Goal: Transaction & Acquisition: Purchase product/service

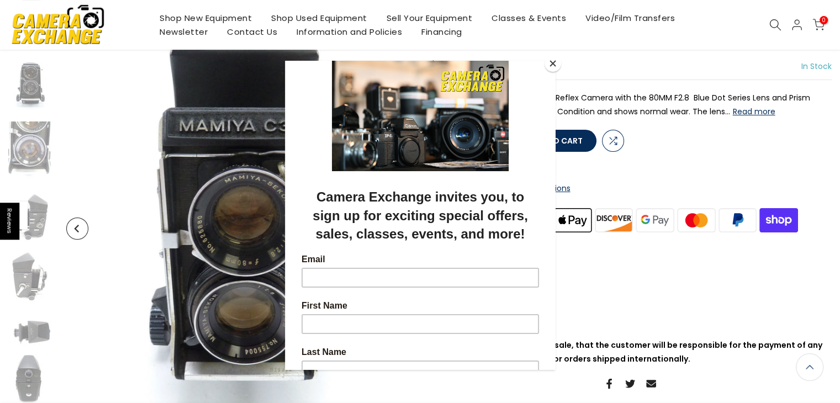
scroll to position [137, 0]
click at [553, 62] on button "Close" at bounding box center [552, 63] width 17 height 17
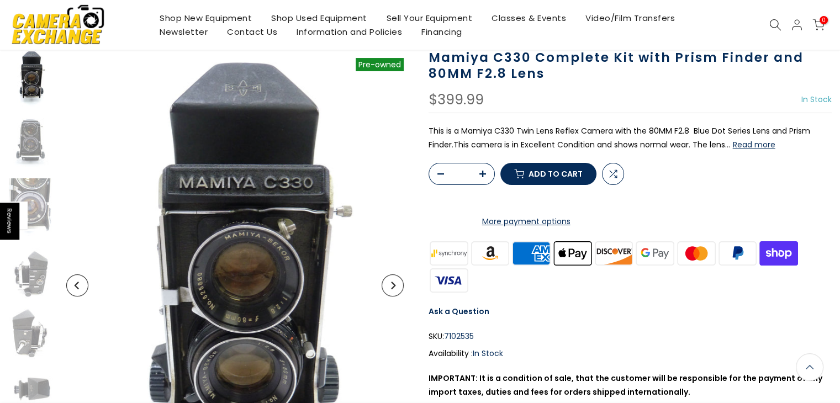
scroll to position [77, 0]
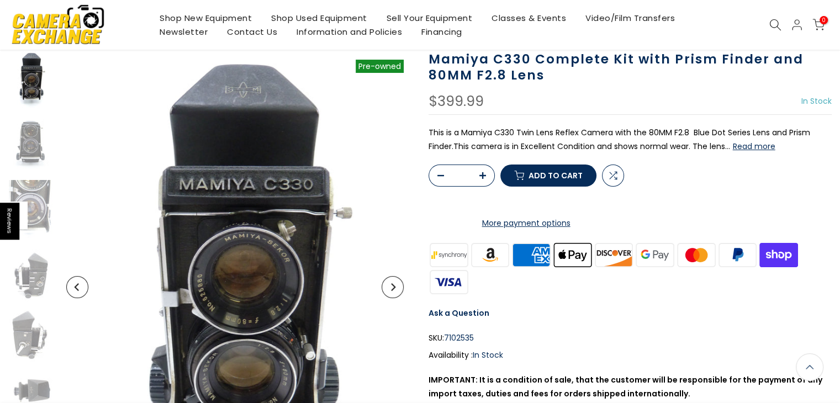
click at [391, 289] on icon "Next" at bounding box center [393, 287] width 4 height 8
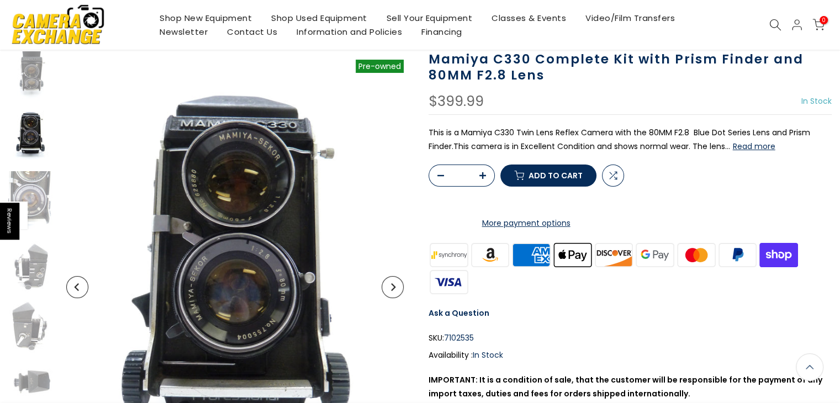
click at [391, 289] on icon "Next" at bounding box center [393, 287] width 4 height 8
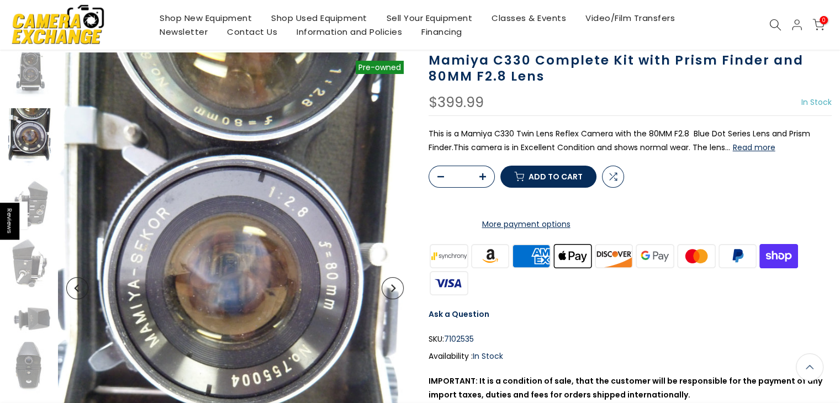
scroll to position [79, 0]
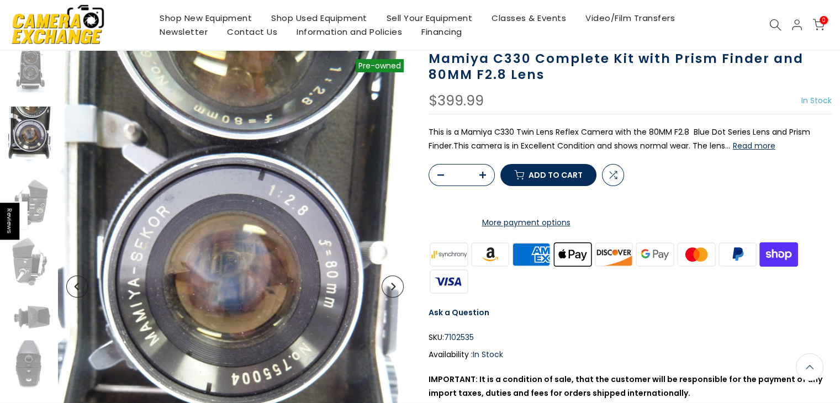
click at [391, 289] on icon "Next" at bounding box center [393, 287] width 4 height 8
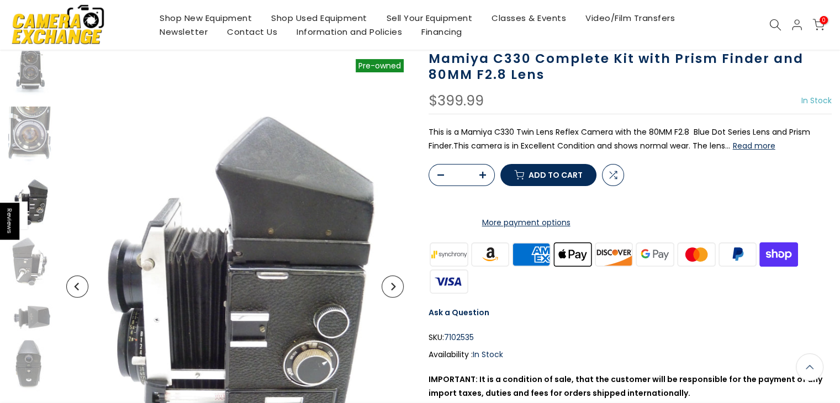
scroll to position [115, 0]
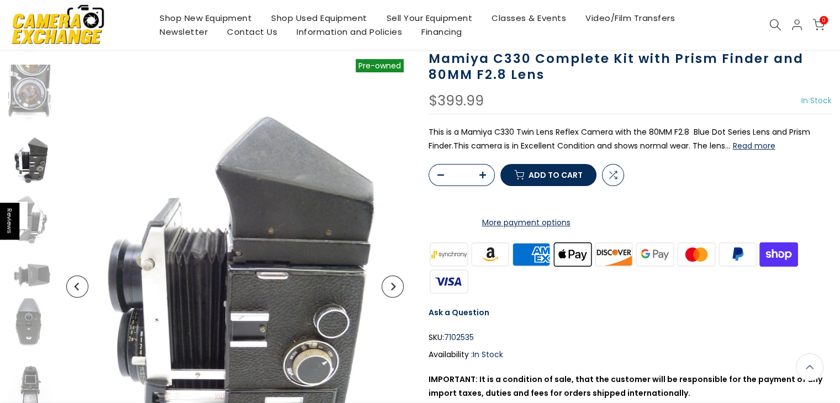
click at [391, 289] on icon "Next" at bounding box center [393, 287] width 4 height 8
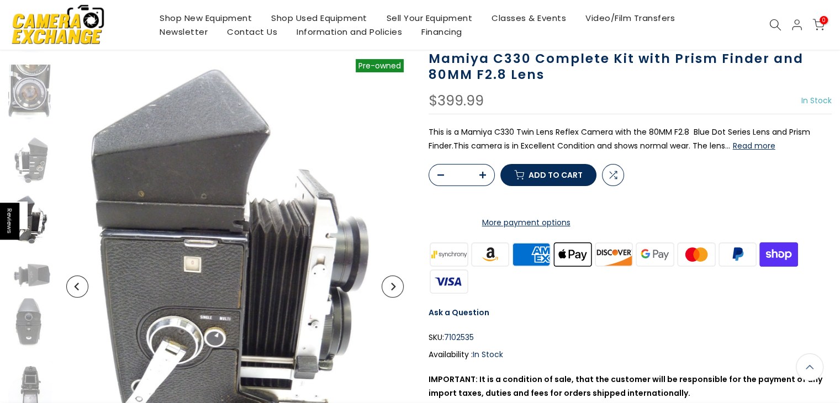
click at [391, 289] on icon "Next" at bounding box center [393, 287] width 4 height 8
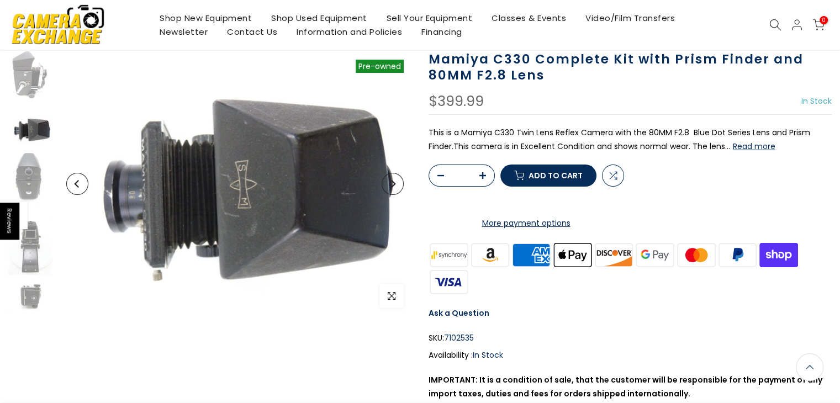
scroll to position [267, 0]
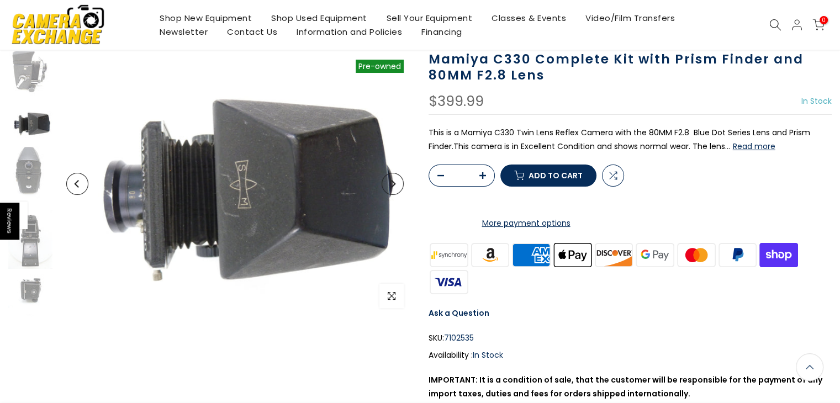
click at [391, 289] on span "button" at bounding box center [391, 296] width 24 height 24
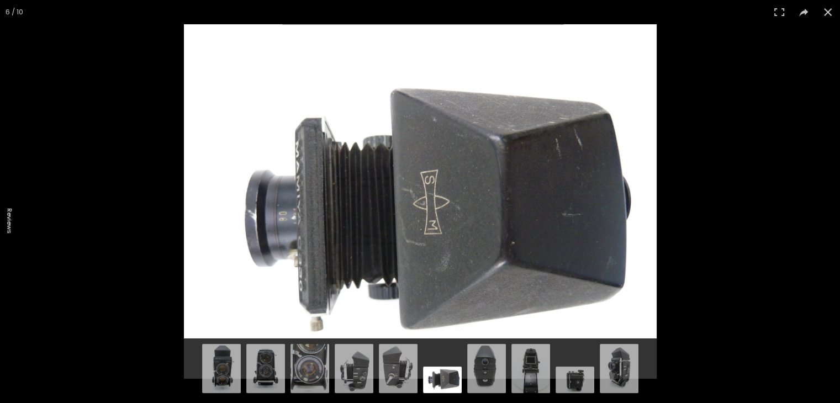
scroll to position [79, 0]
click at [391, 289] on img at bounding box center [420, 201] width 473 height 354
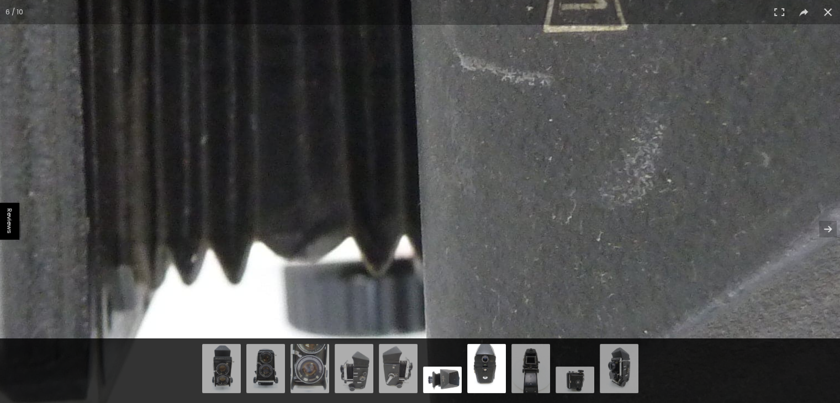
click at [481, 368] on img at bounding box center [486, 366] width 39 height 51
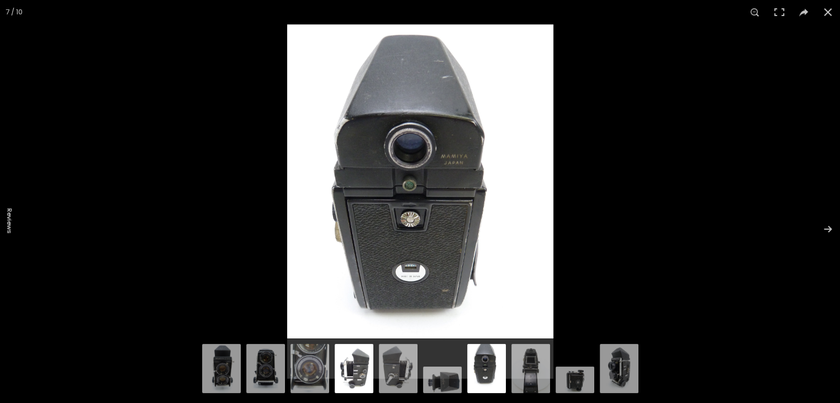
scroll to position [77, 0]
click at [356, 365] on img at bounding box center [354, 366] width 39 height 51
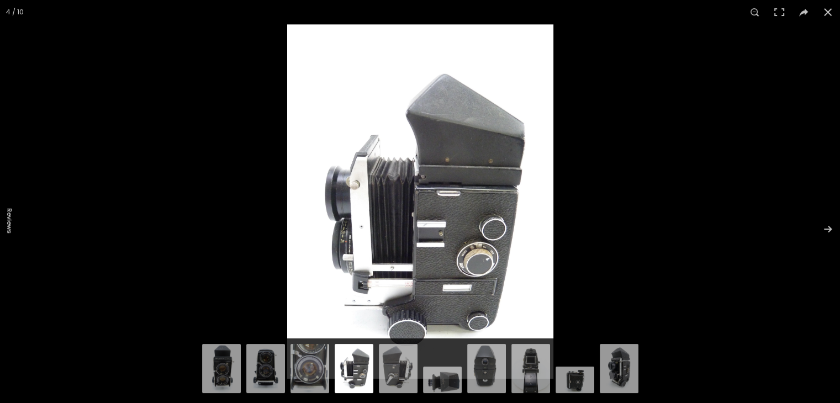
scroll to position [79, 0]
click at [386, 370] on img at bounding box center [398, 366] width 39 height 51
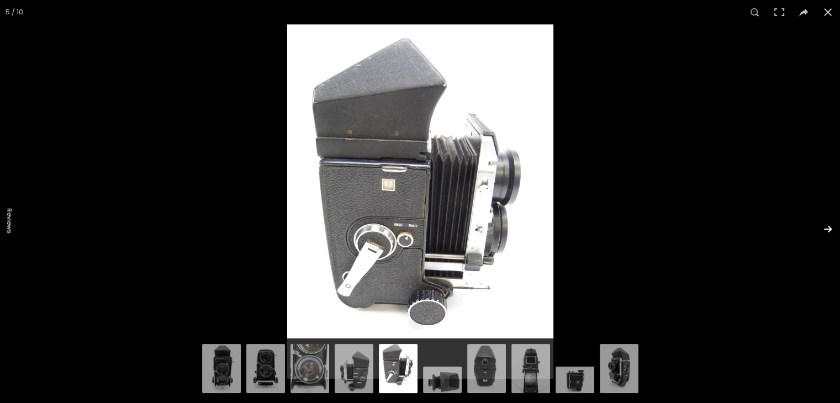
scroll to position [77, 0]
click at [828, 230] on button at bounding box center [820, 229] width 39 height 55
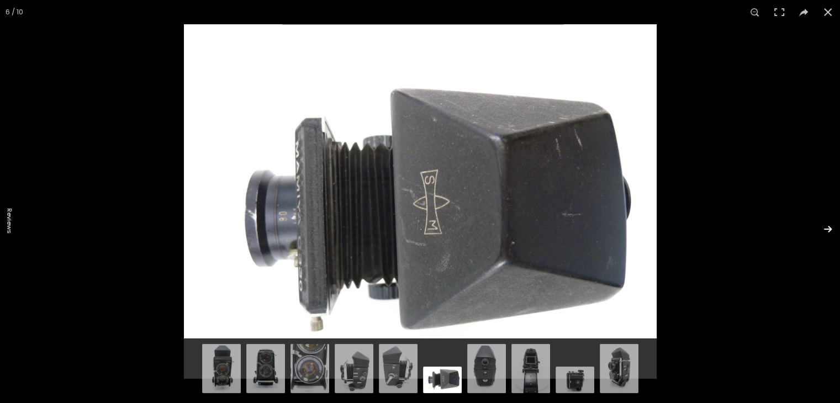
click at [828, 230] on button at bounding box center [820, 229] width 39 height 55
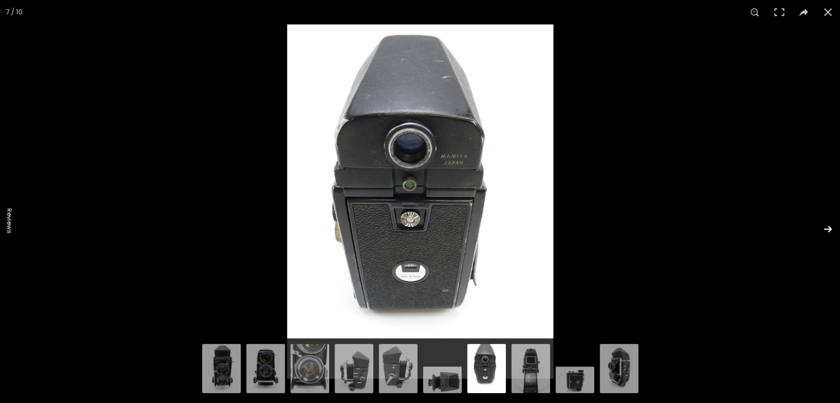
scroll to position [79, 0]
click at [828, 230] on button at bounding box center [820, 229] width 39 height 55
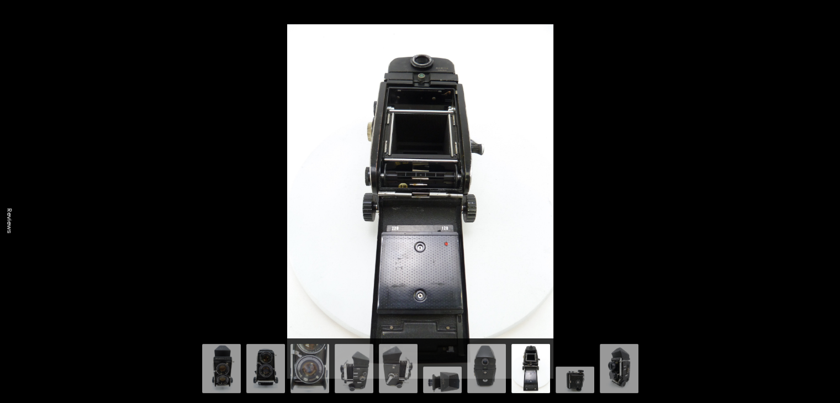
click at [828, 230] on button at bounding box center [820, 229] width 39 height 55
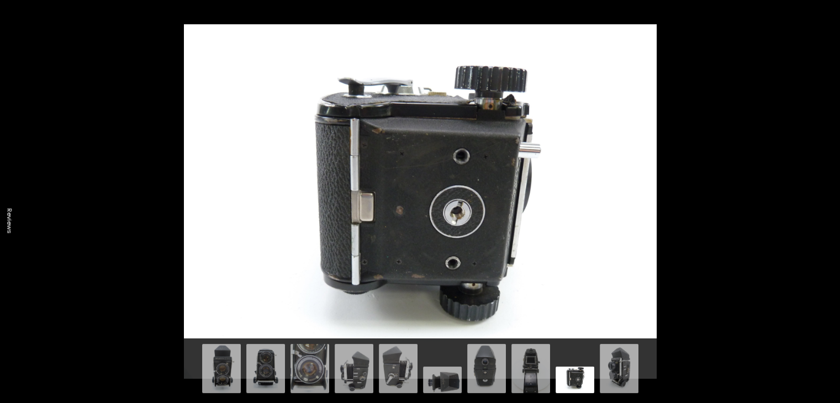
scroll to position [77, 0]
click at [828, 230] on button at bounding box center [820, 229] width 39 height 55
